Goal: Task Accomplishment & Management: Use online tool/utility

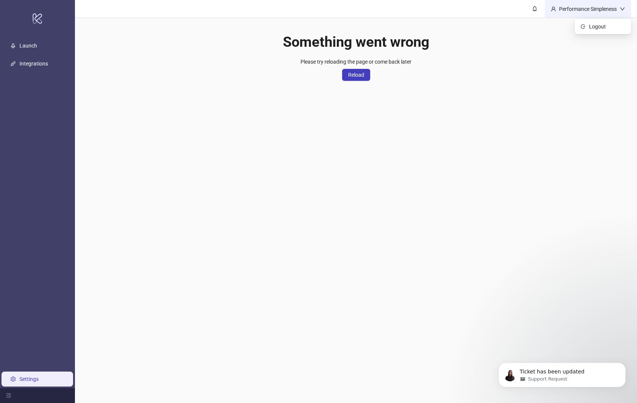
click at [607, 8] on div "Performance Simpleness" at bounding box center [588, 9] width 64 height 8
click at [424, 45] on h1 "Something went wrong" at bounding box center [356, 41] width 146 height 17
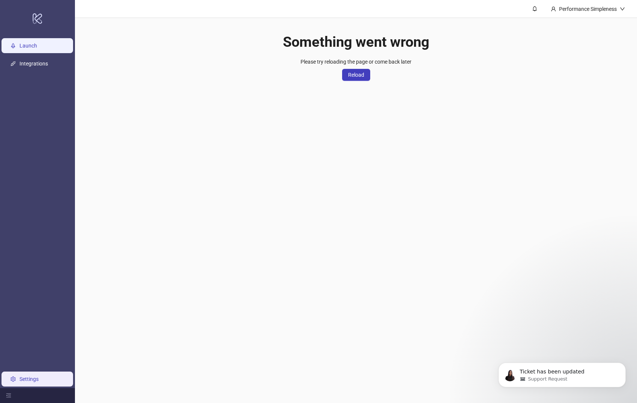
click at [35, 49] on link "Launch" at bounding box center [28, 46] width 18 height 6
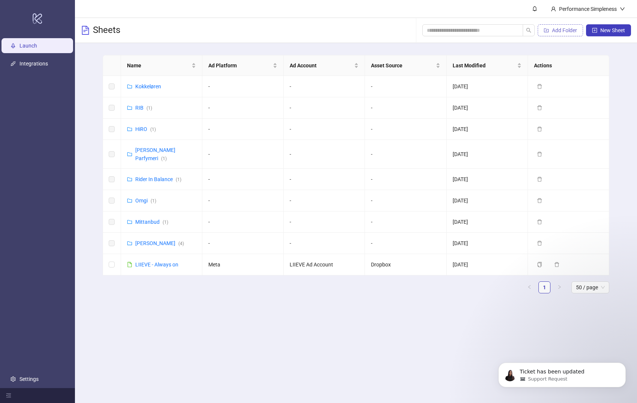
click at [557, 28] on span "Add Folder" at bounding box center [564, 30] width 25 height 6
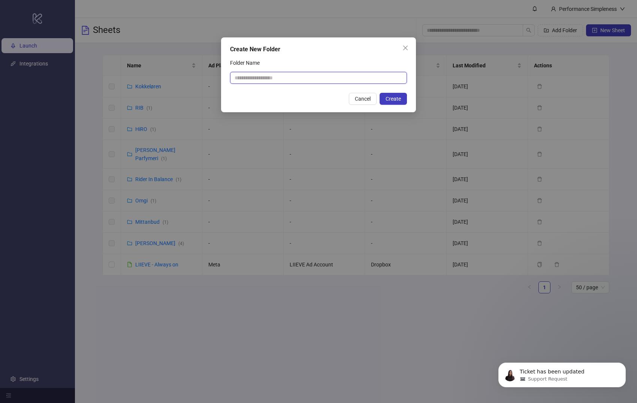
click at [263, 80] on input "Folder Name" at bounding box center [318, 78] width 177 height 12
type input "********"
click at [395, 98] on span "Create" at bounding box center [392, 99] width 15 height 6
